Goal: Transaction & Acquisition: Download file/media

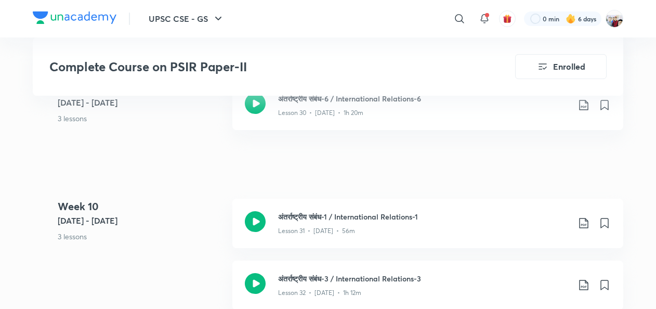
scroll to position [2663, 0]
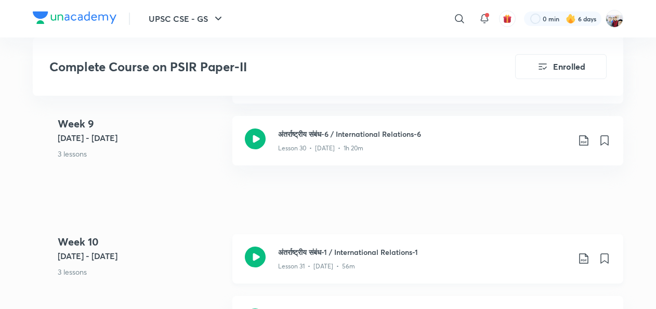
click at [584, 258] on icon at bounding box center [584, 258] width 12 height 12
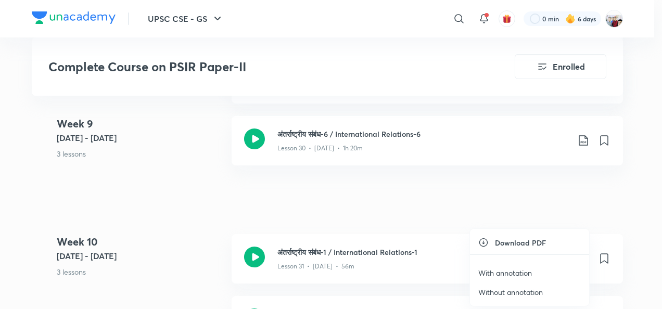
click at [517, 266] on li "With annotation" at bounding box center [529, 272] width 119 height 19
drag, startPoint x: 517, startPoint y: 266, endPoint x: 513, endPoint y: 273, distance: 7.5
click at [513, 273] on li "With annotation" at bounding box center [529, 272] width 119 height 19
click at [513, 273] on p "With annotation" at bounding box center [505, 272] width 54 height 11
